Goal: Check status: Check status

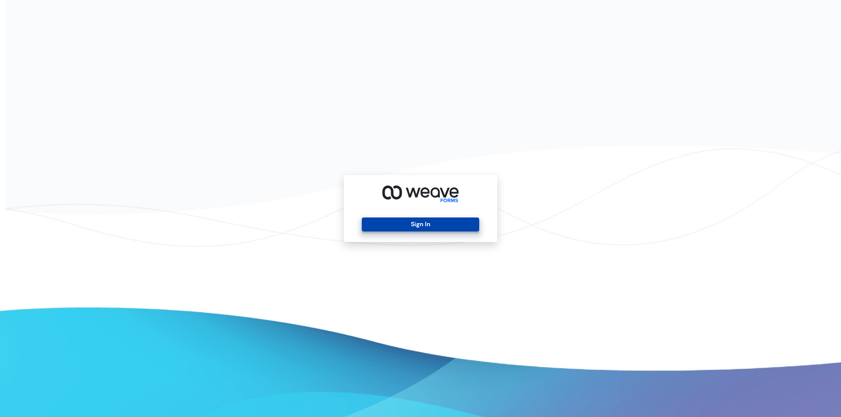
click at [445, 226] on button "Sign In" at bounding box center [420, 225] width 117 height 14
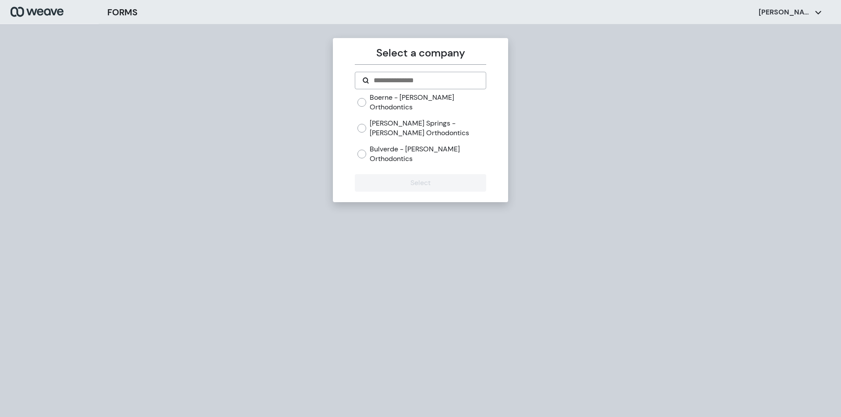
click at [393, 119] on label "[PERSON_NAME] Springs - [PERSON_NAME] Orthodontics" at bounding box center [428, 128] width 116 height 19
click at [419, 174] on button "Select" at bounding box center [420, 183] width 131 height 18
